Goal: Check status: Check status

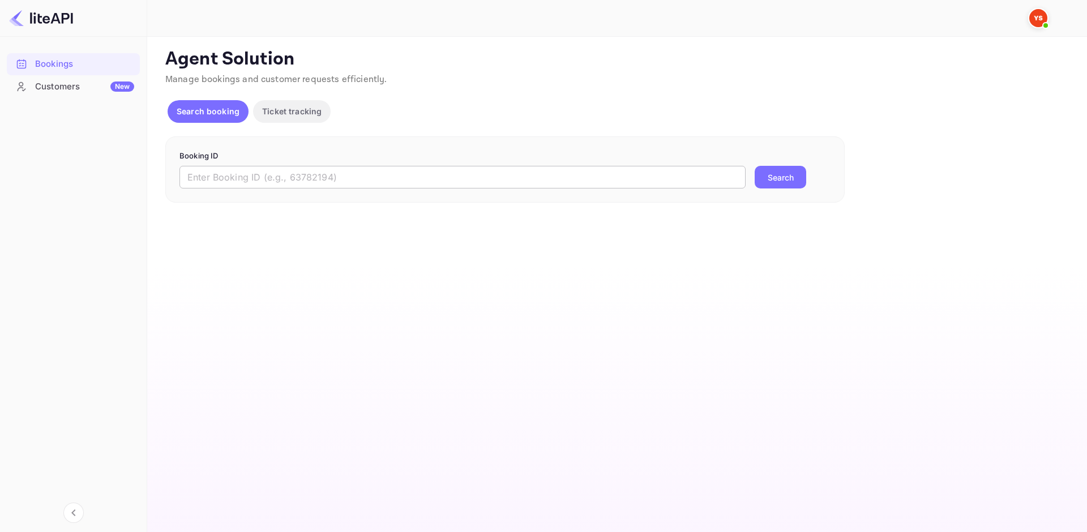
click at [247, 169] on input "text" at bounding box center [462, 177] width 566 height 23
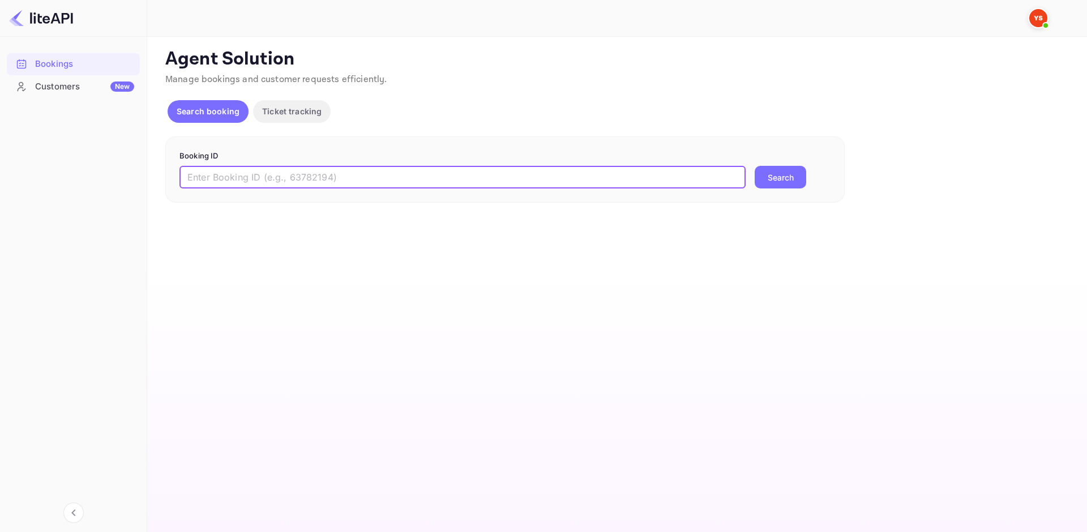
paste input "8813730"
type input "8813730"
click at [787, 185] on button "Search" at bounding box center [781, 177] width 52 height 23
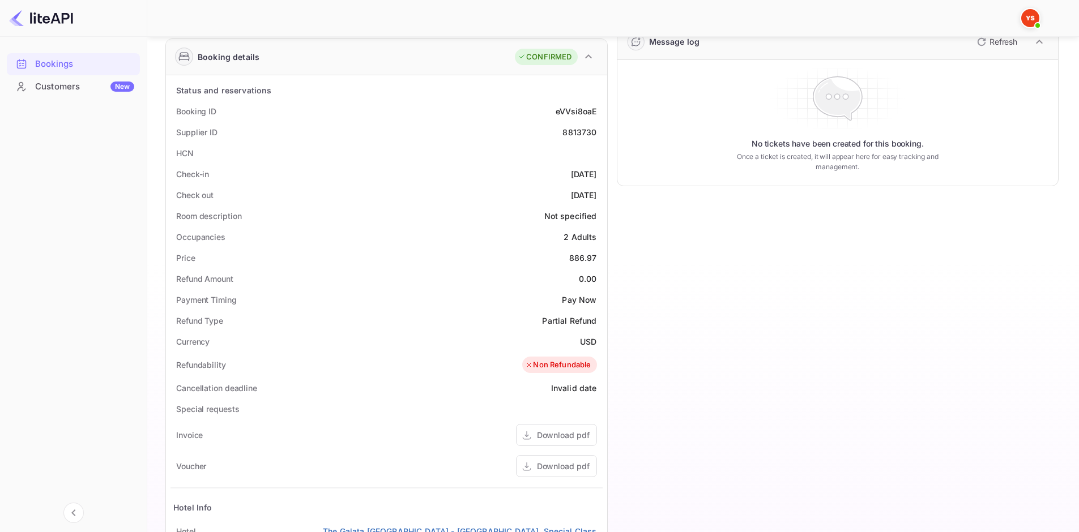
scroll to position [226, 0]
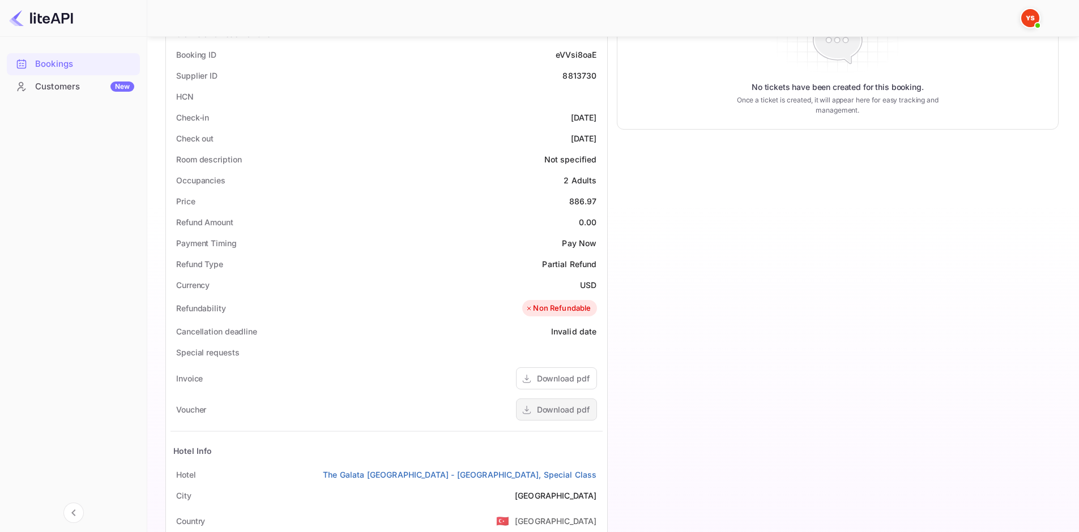
click at [572, 404] on div "Download pdf" at bounding box center [563, 410] width 53 height 12
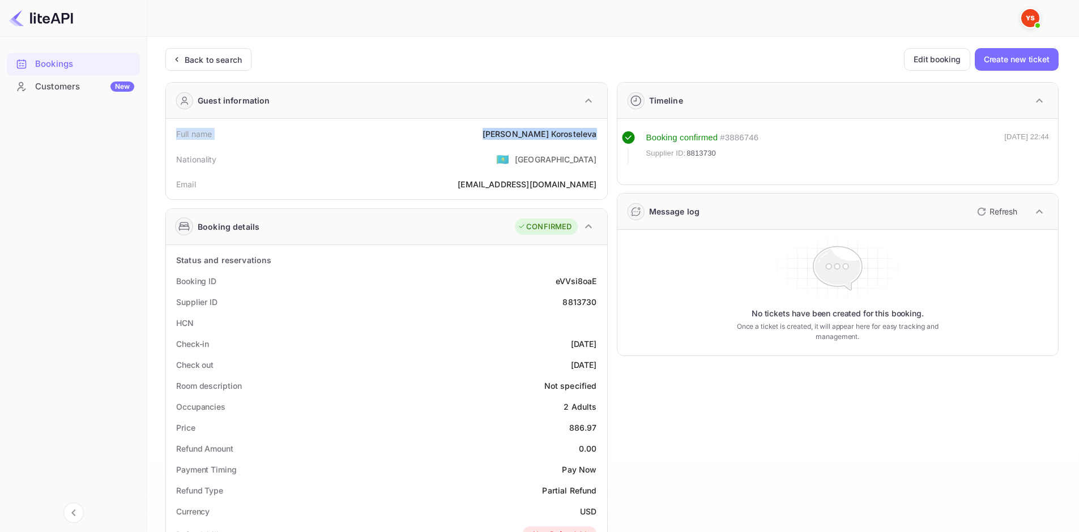
drag, startPoint x: 170, startPoint y: 135, endPoint x: 596, endPoint y: 132, distance: 426.4
click at [596, 132] on div "Full name [PERSON_NAME] Nationality 🇰🇿 [DEMOGRAPHIC_DATA] Email [EMAIL_ADDRESS]…" at bounding box center [386, 159] width 441 height 80
copy div "Full name [PERSON_NAME]"
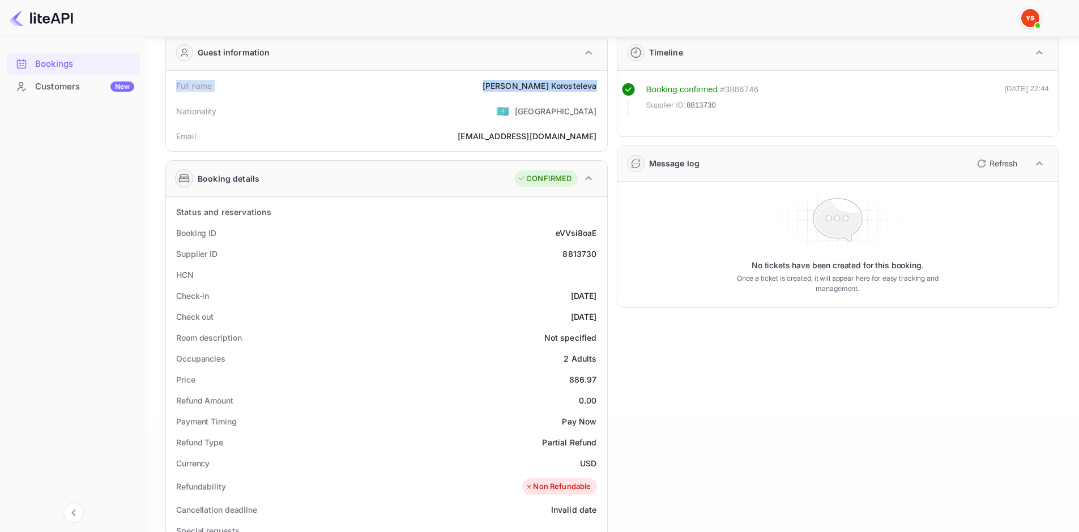
scroll to position [113, 0]
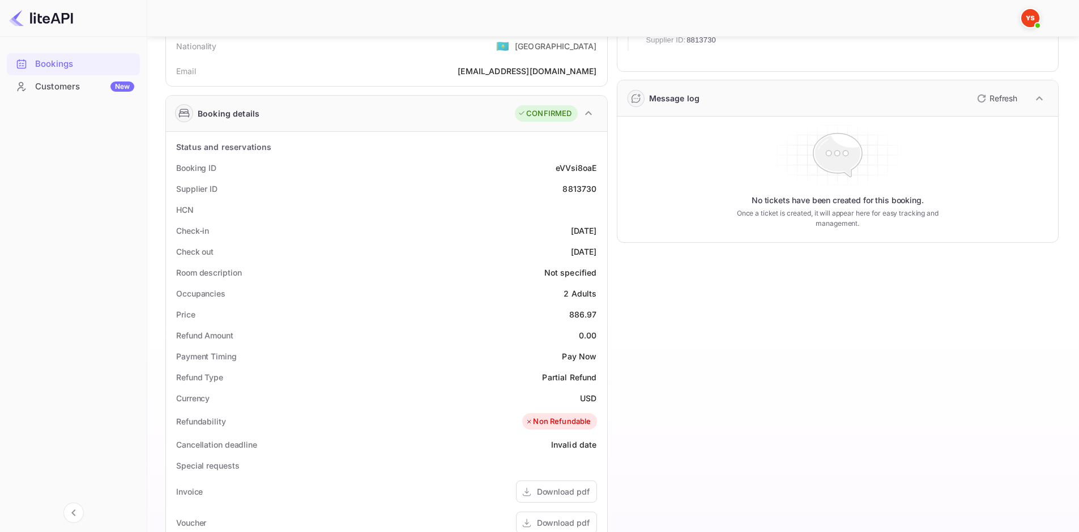
drag, startPoint x: 178, startPoint y: 164, endPoint x: 599, endPoint y: 250, distance: 429.4
click at [599, 250] on div "Status and reservations Booking ID eVVsi8oaE Supplier ID 8813730 HCN Check-in […" at bounding box center [386, 443] width 432 height 615
copy div "Booking ID eVVsi8oaE Supplier ID 8813730 HCN Check-in [DATE] Check out [DATE]"
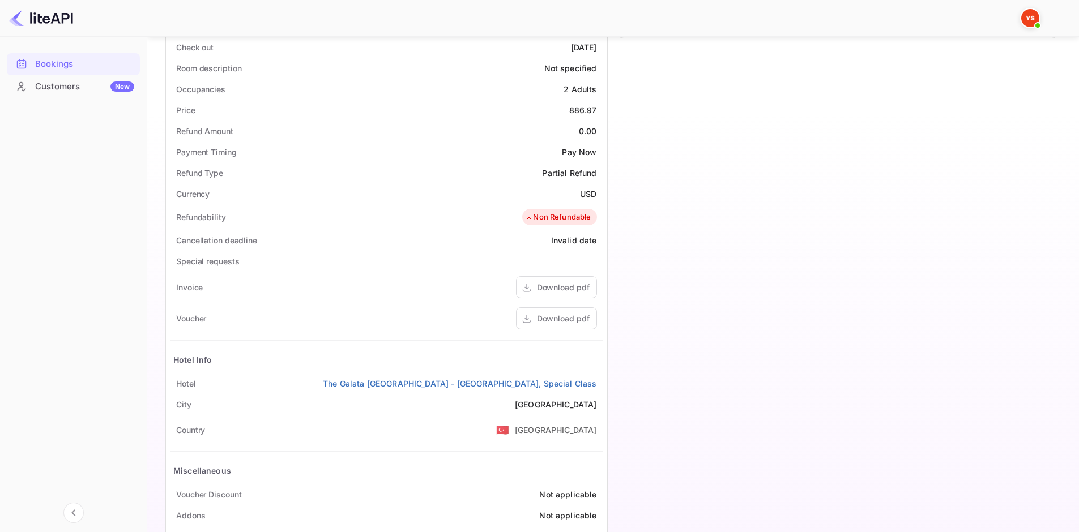
scroll to position [359, 0]
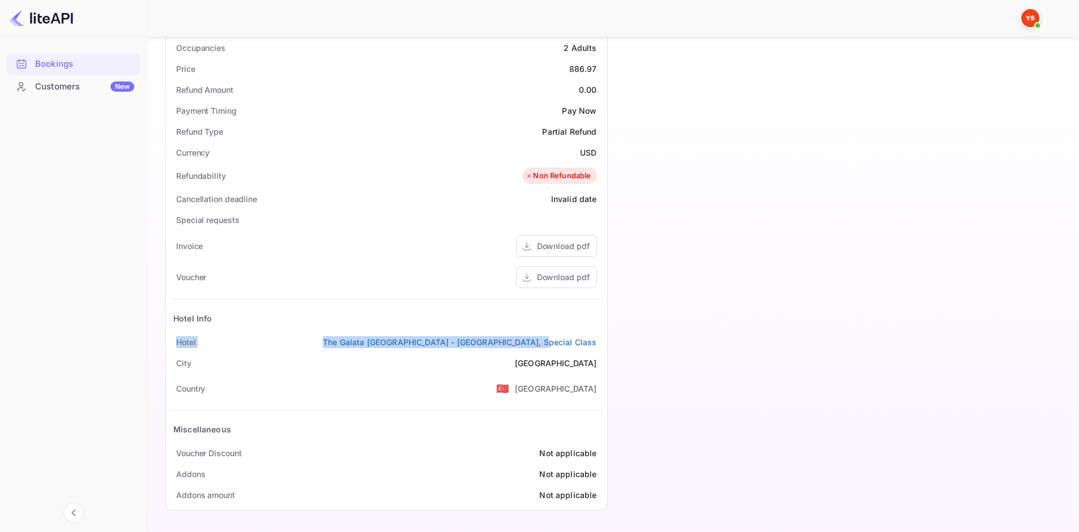
drag, startPoint x: 179, startPoint y: 341, endPoint x: 600, endPoint y: 340, distance: 420.1
click at [600, 340] on div "Hotel [GEOGRAPHIC_DATA] - MGallery, Special Class" at bounding box center [386, 342] width 432 height 21
copy div "Hotel [GEOGRAPHIC_DATA] - MGallery, Special Class"
